Goal: Task Accomplishment & Management: Complete application form

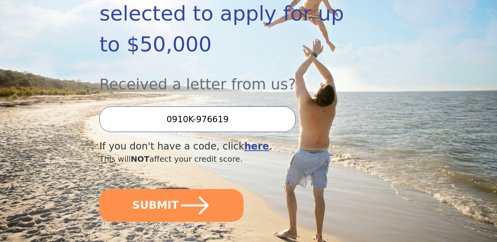
scroll to position [181, 0]
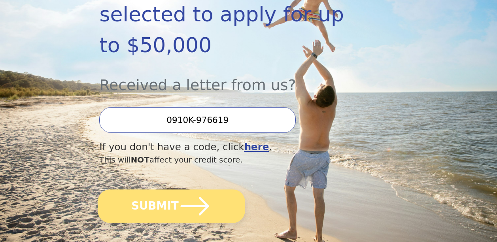
click at [182, 197] on icon "submit" at bounding box center [195, 206] width 28 height 18
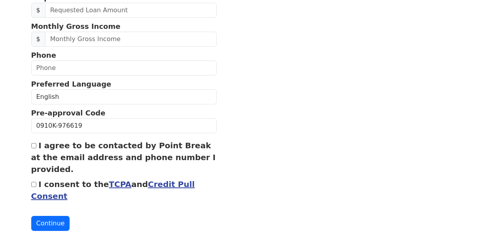
scroll to position [343, 0]
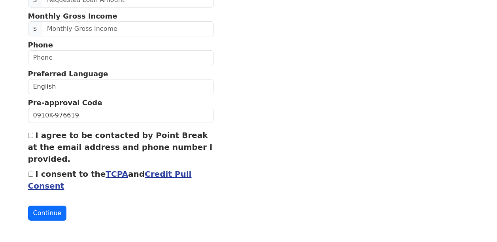
click at [157, 174] on link "Credit Pull Consent" at bounding box center [110, 179] width 164 height 21
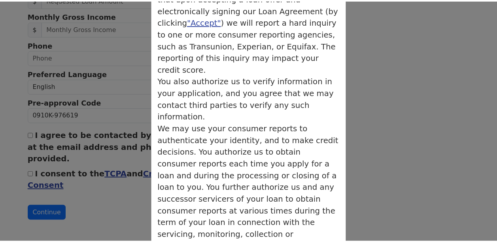
scroll to position [0, 0]
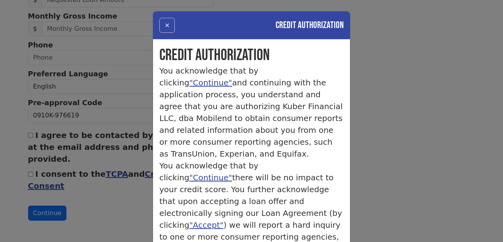
click at [163, 27] on button "×" at bounding box center [166, 25] width 15 height 15
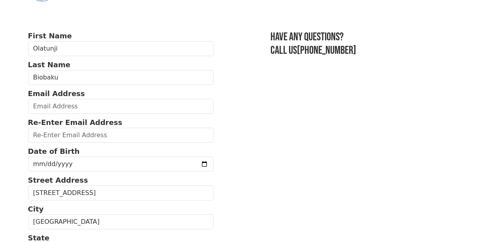
scroll to position [32, 0]
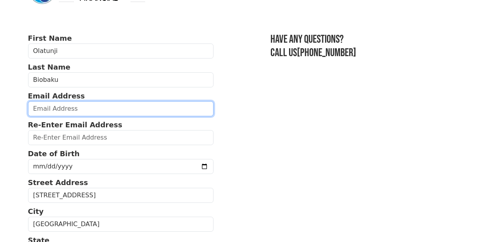
click at [76, 112] on input "email" at bounding box center [121, 108] width 186 height 15
type input "otunbatj@yahoo.com"
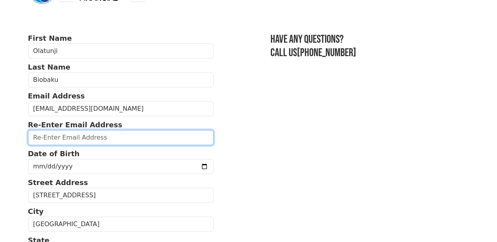
type input "otunbatj@yahoo.com"
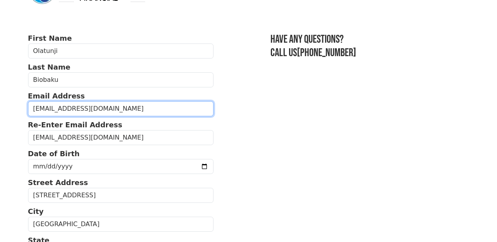
type input "(516) 260-8343"
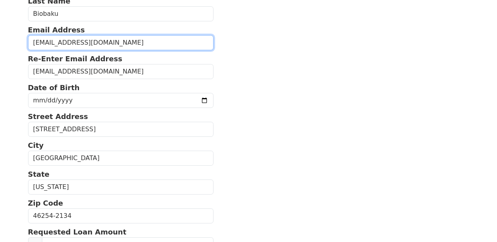
scroll to position [101, 0]
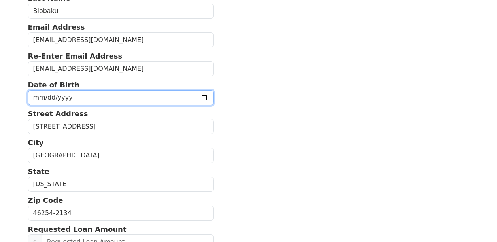
click at [37, 99] on input "date" at bounding box center [121, 97] width 186 height 15
type input "1973-07-15"
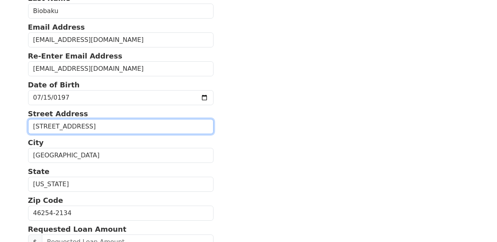
click at [89, 130] on input "4818 London Dr" at bounding box center [121, 126] width 186 height 15
type input "4456 rhapsody ln"
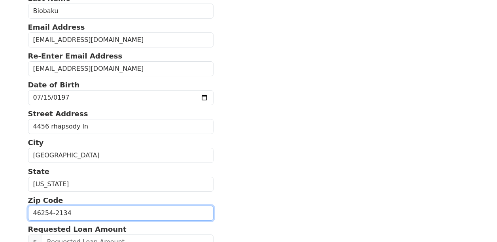
click at [76, 213] on input "46254-2134" at bounding box center [121, 213] width 186 height 15
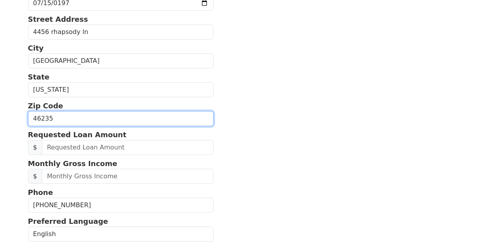
scroll to position [197, 0]
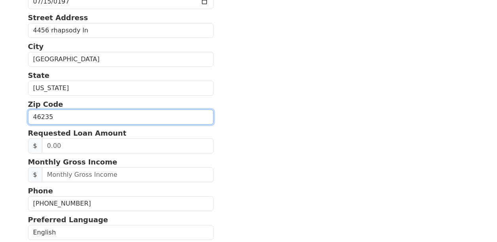
type input "46235"
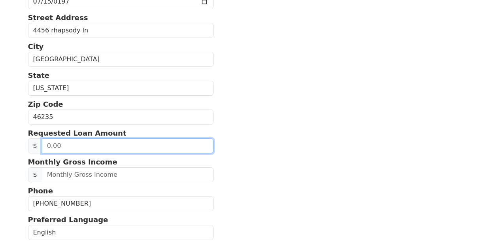
click at [89, 152] on input "text" at bounding box center [128, 146] width 172 height 15
type input "22,000.00"
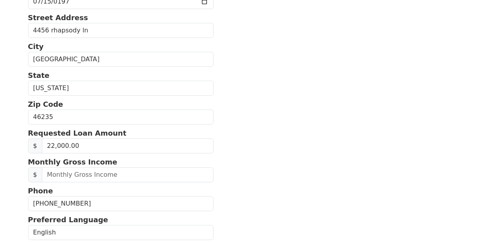
click at [97, 154] on form "First Name Olatunji Last Name Biobaku Email Address otunbatj@yahoo.com Re-Enter…" at bounding box center [121, 117] width 186 height 499
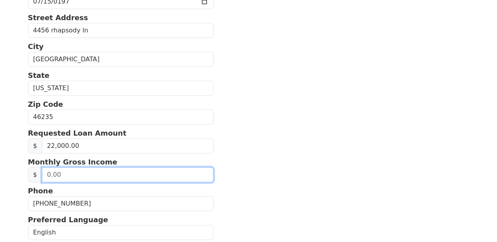
click at [68, 171] on input "text" at bounding box center [128, 174] width 172 height 15
type input "10,500.00"
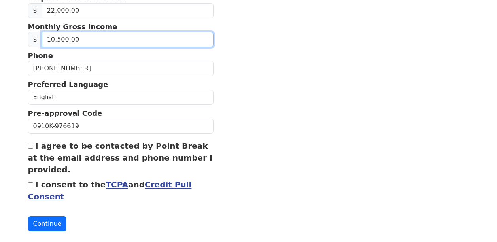
scroll to position [342, 0]
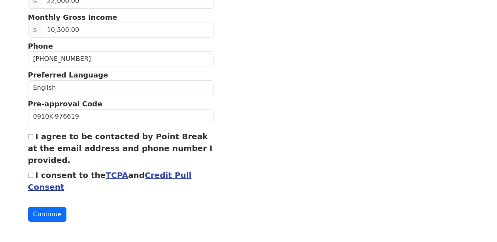
click at [32, 137] on input "I agree to be contacted by Point Break at the email address and phone number I …" at bounding box center [30, 136] width 5 height 5
checkbox input "true"
click at [31, 177] on input "I consent to the TCPA and Credit Pull Consent" at bounding box center [30, 175] width 5 height 5
checkbox input "true"
click at [53, 216] on button "Continue" at bounding box center [47, 214] width 39 height 15
